Goal: Browse casually

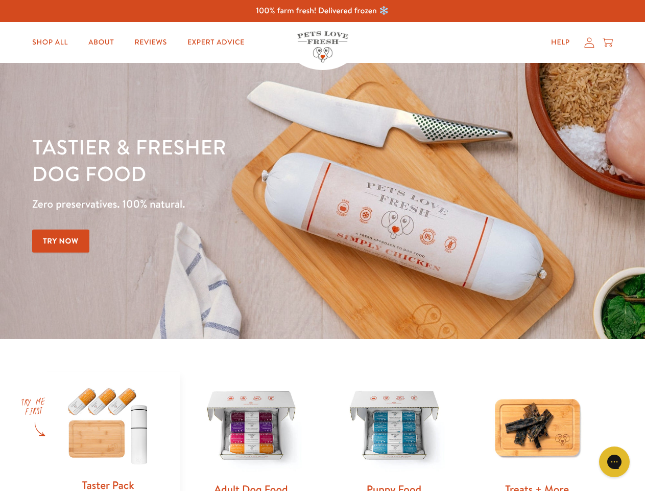
click at [322, 245] on div "Tastier & fresher dog food Zero preservatives. 100% natural. Try Now" at bounding box center [225, 200] width 387 height 135
click at [615, 461] on icon "Gorgias live chat" at bounding box center [615, 461] width 10 height 10
